Goal: Task Accomplishment & Management: Use online tool/utility

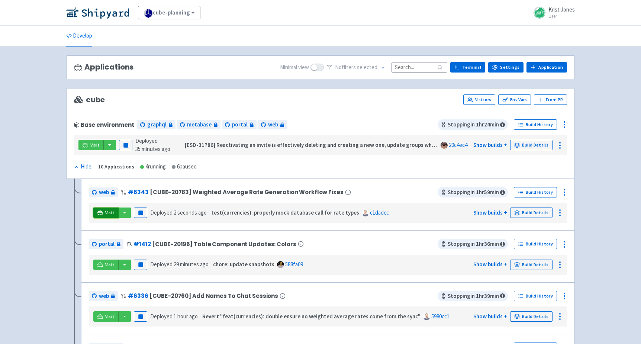
click at [97, 213] on icon at bounding box center [100, 213] width 6 height 6
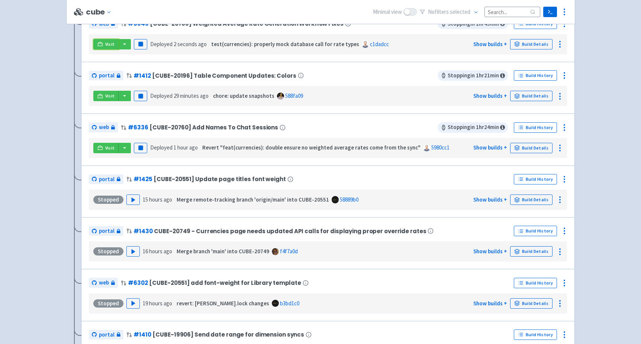
scroll to position [222, 0]
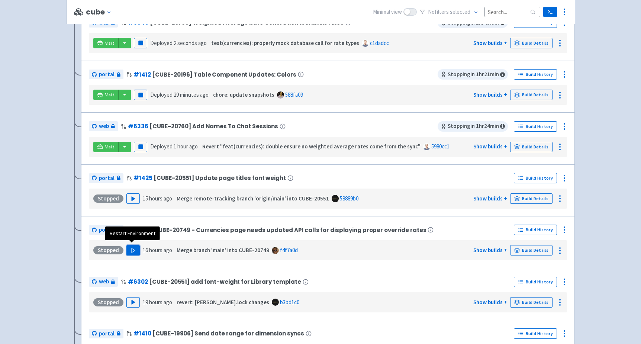
click at [132, 248] on polygon "button" at bounding box center [133, 250] width 3 height 4
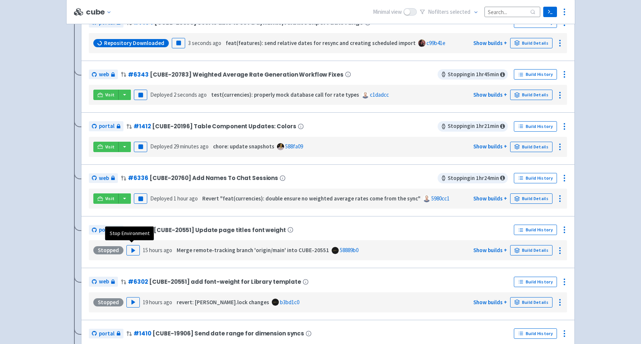
scroll to position [0, 0]
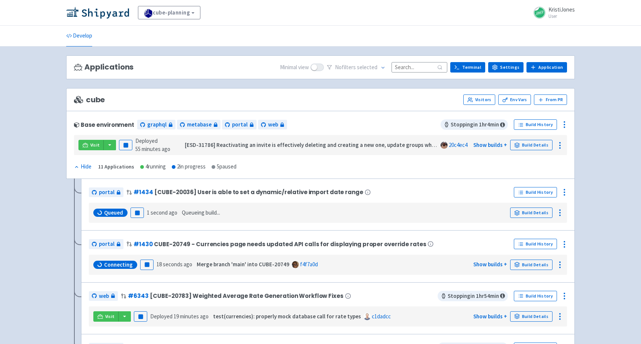
click at [107, 209] on span "Queued" at bounding box center [113, 212] width 19 height 7
click at [103, 259] on link "Visit" at bounding box center [105, 264] width 25 height 10
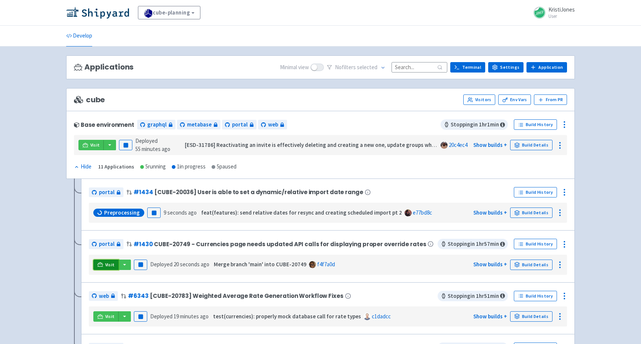
click at [109, 262] on span "Visit" at bounding box center [110, 265] width 10 height 6
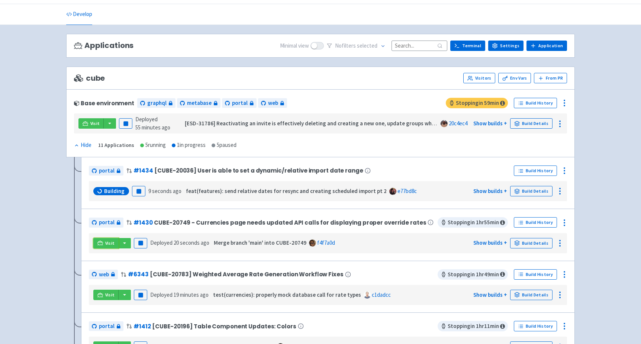
scroll to position [23, 0]
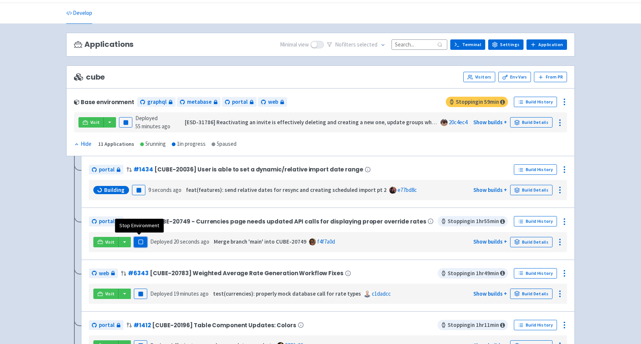
click at [138, 241] on rect "button" at bounding box center [140, 242] width 4 height 4
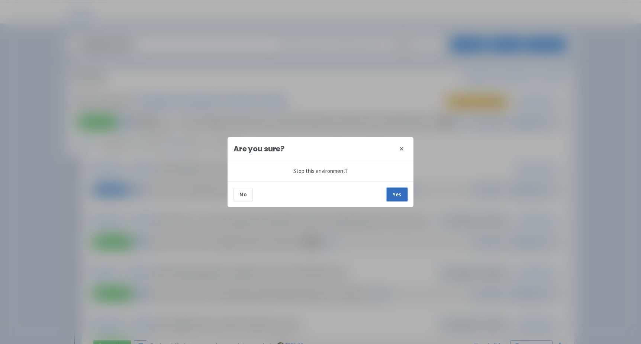
click at [401, 194] on button "Yes" at bounding box center [397, 194] width 21 height 13
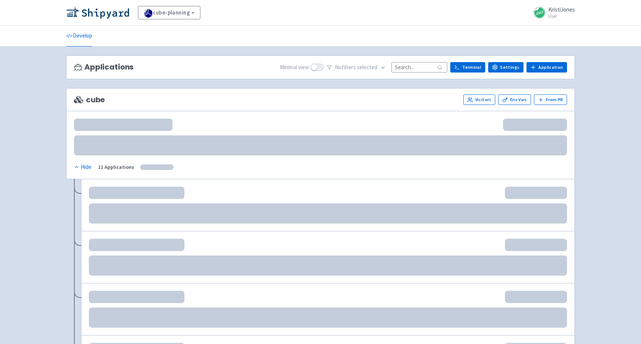
scroll to position [23, 0]
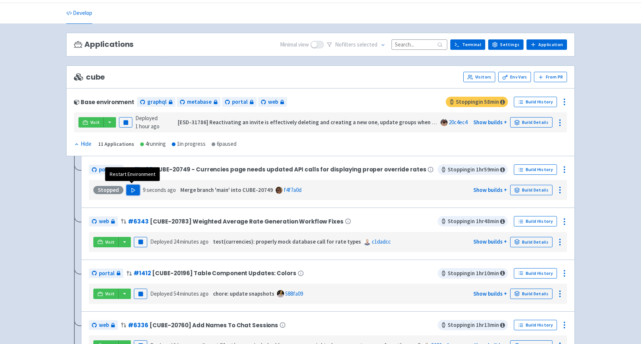
click at [133, 190] on icon "button" at bounding box center [133, 190] width 6 height 6
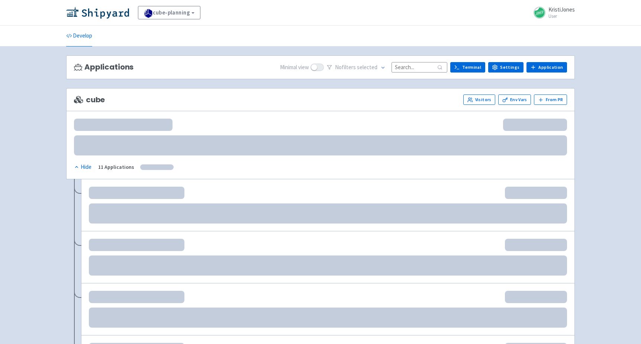
scroll to position [23, 0]
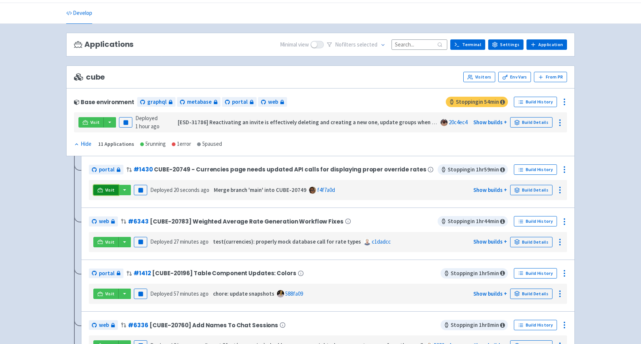
click at [106, 185] on link "Visit" at bounding box center [105, 190] width 25 height 10
click at [565, 166] on icon at bounding box center [564, 169] width 9 height 9
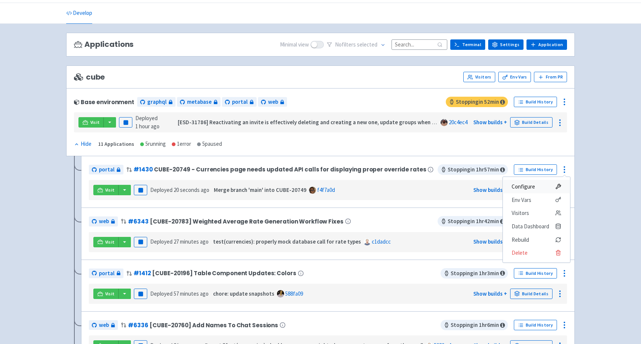
click at [538, 187] on span "Configure" at bounding box center [535, 186] width 49 height 10
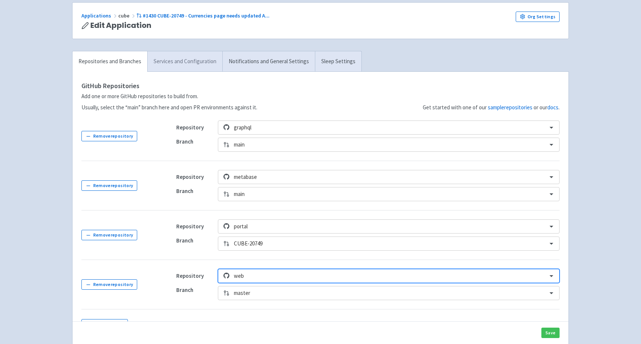
scroll to position [47, 0]
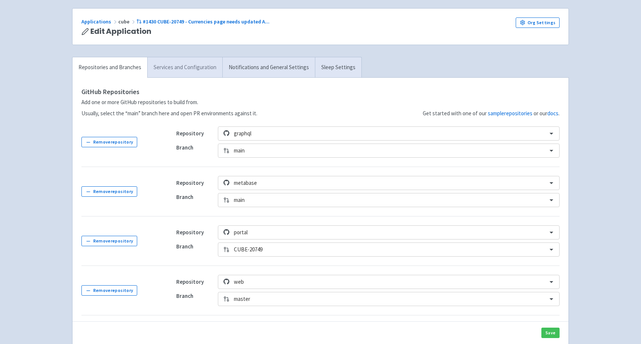
click at [186, 75] on link "Services and Configuration" at bounding box center [184, 67] width 75 height 20
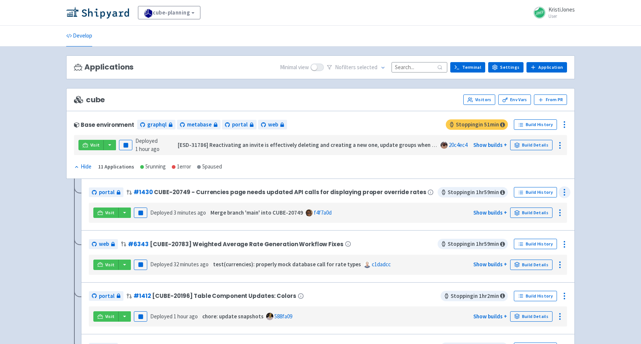
click at [563, 189] on icon at bounding box center [564, 192] width 9 height 9
click at [528, 218] on span "Env Vars" at bounding box center [521, 222] width 20 height 10
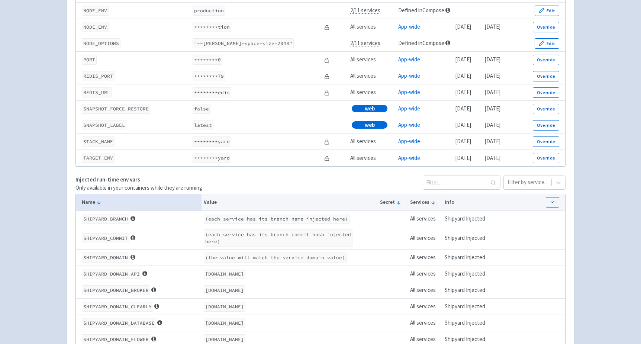
scroll to position [1098, 0]
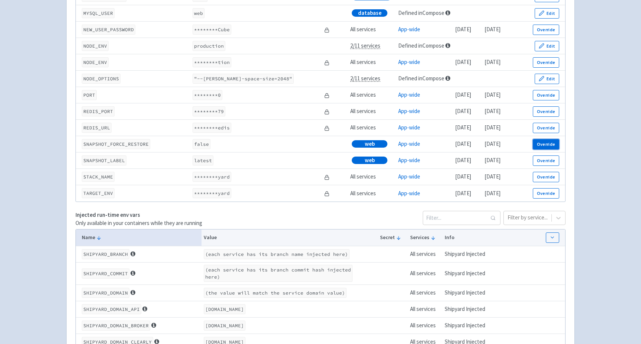
click at [550, 148] on button "Override" at bounding box center [546, 144] width 26 height 10
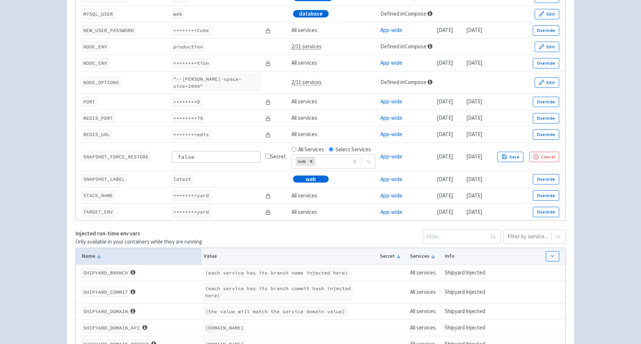
drag, startPoint x: 204, startPoint y: 153, endPoint x: 162, endPoint y: 151, distance: 41.7
click at [162, 151] on tr "SNAPSHOT_FORCE_RESTORE false Secret All Services Select Services web App-wide […" at bounding box center [320, 157] width 489 height 28
type input "true"
click at [523, 155] on button "Save" at bounding box center [510, 157] width 26 height 10
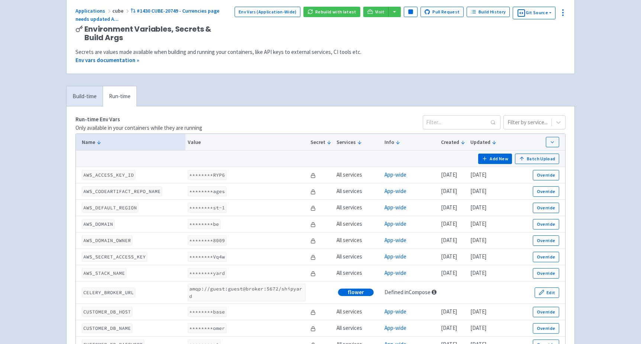
scroll to position [0, 0]
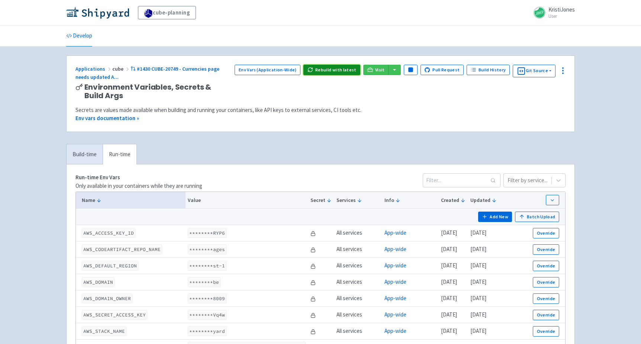
click at [330, 66] on button "Rebuild with latest" at bounding box center [331, 70] width 57 height 10
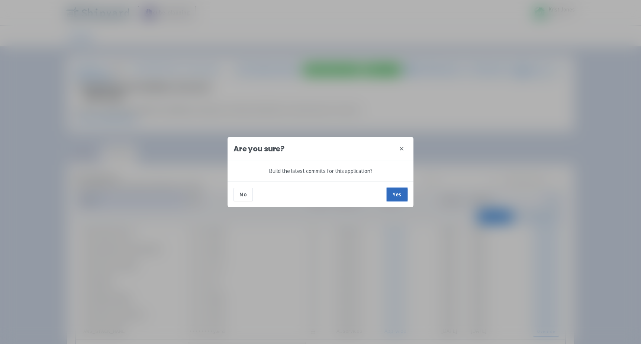
click at [395, 191] on button "Yes" at bounding box center [397, 194] width 21 height 13
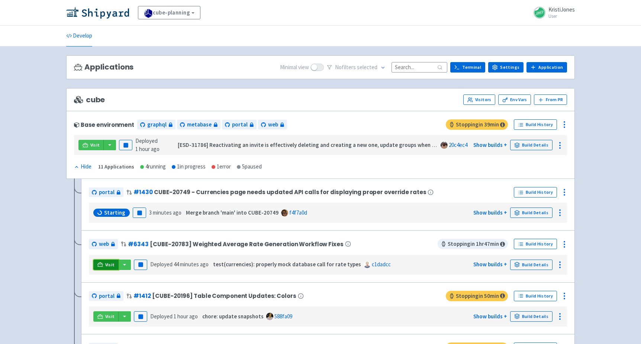
click at [104, 264] on link "Visit" at bounding box center [105, 264] width 25 height 10
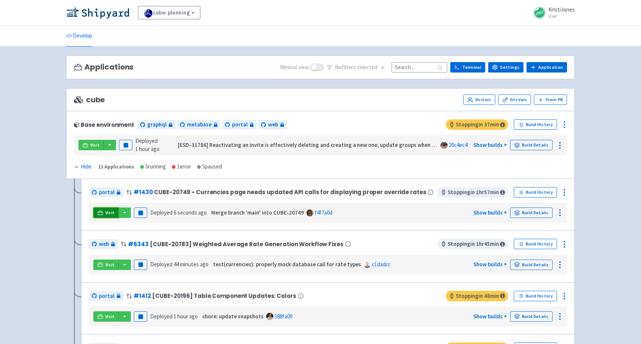
click at [103, 211] on link "Visit" at bounding box center [105, 212] width 25 height 10
